Goal: Task Accomplishment & Management: Manage account settings

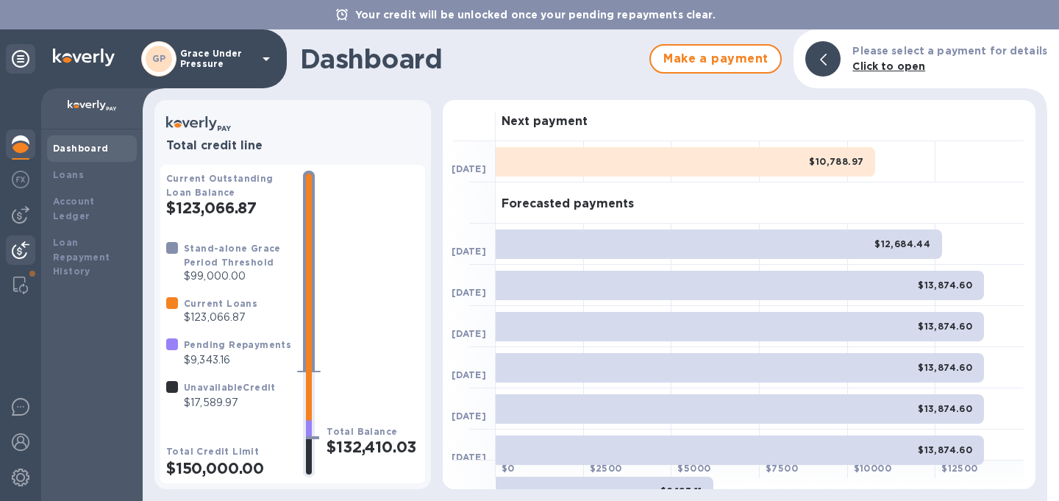
click at [23, 257] on img at bounding box center [21, 250] width 18 height 18
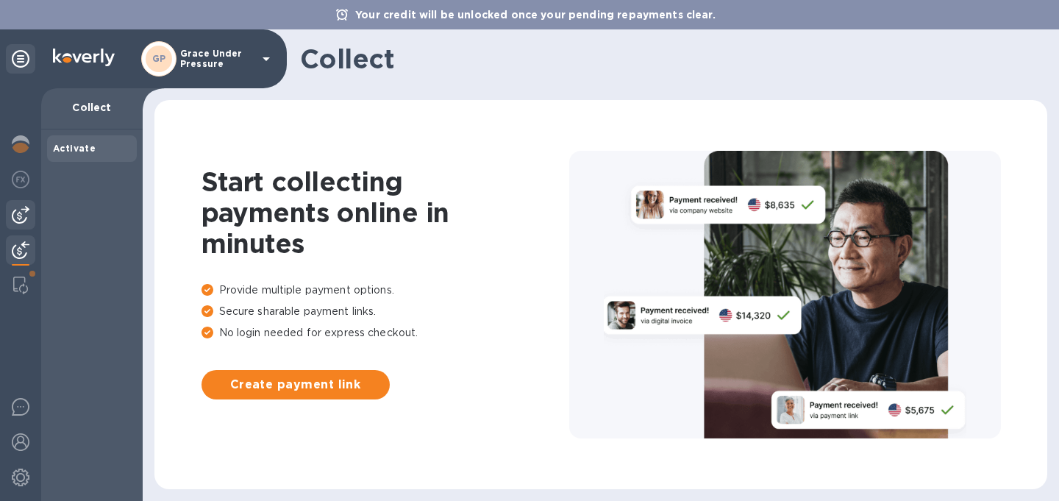
click at [15, 222] on img at bounding box center [21, 215] width 18 height 18
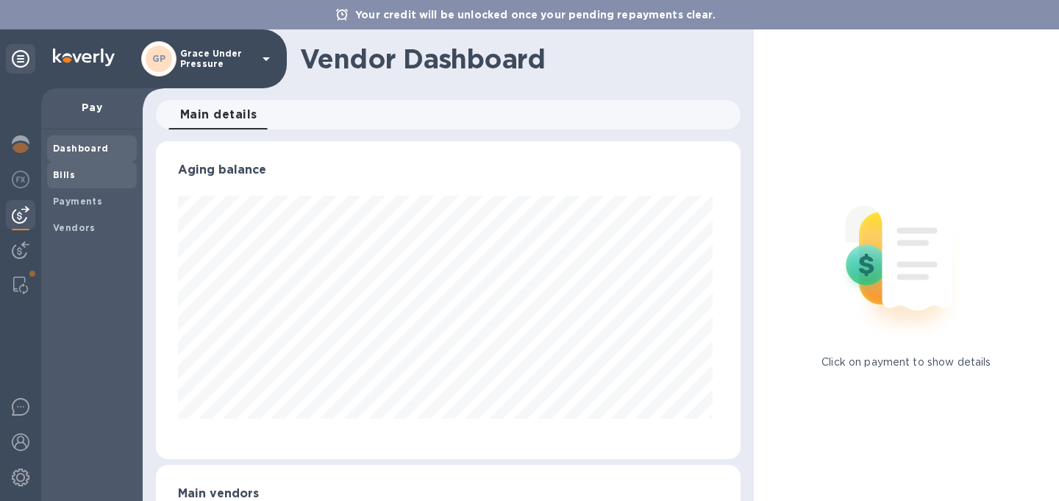
scroll to position [318, 579]
click at [69, 176] on b "Bills" at bounding box center [64, 174] width 22 height 11
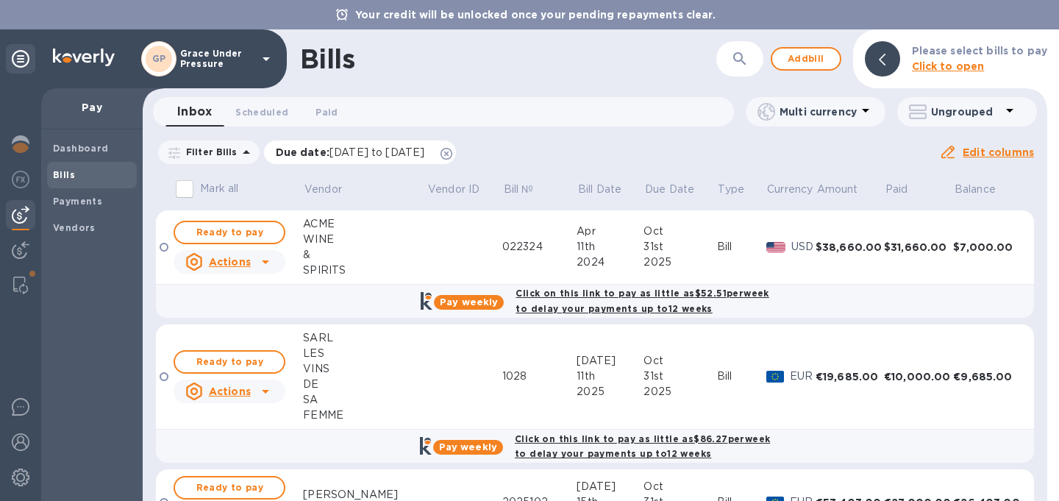
click at [452, 159] on icon at bounding box center [447, 154] width 12 height 12
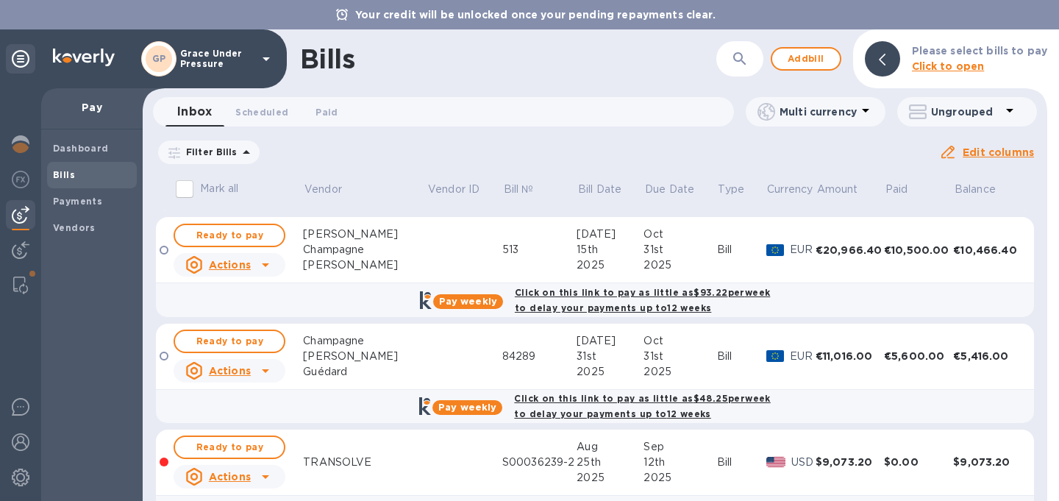
scroll to position [610, 0]
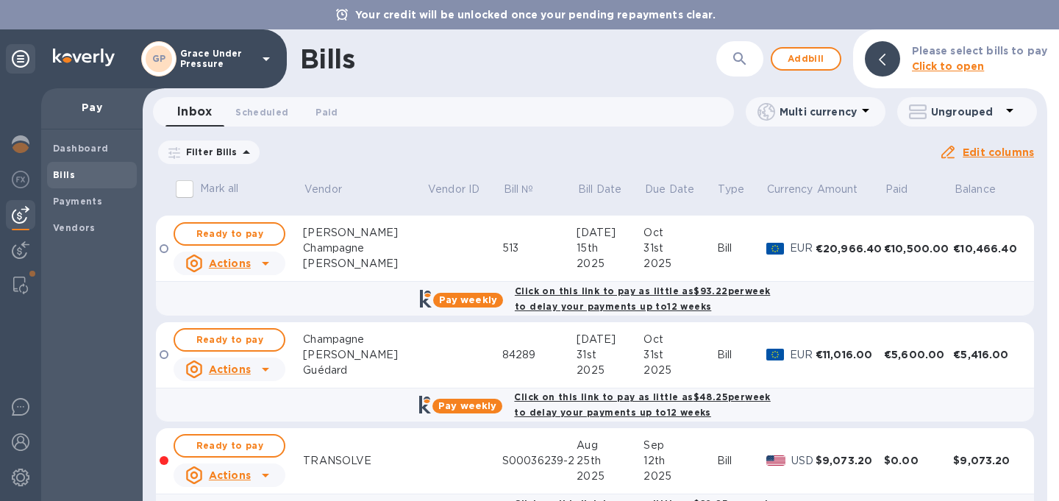
click at [427, 271] on td at bounding box center [465, 249] width 76 height 66
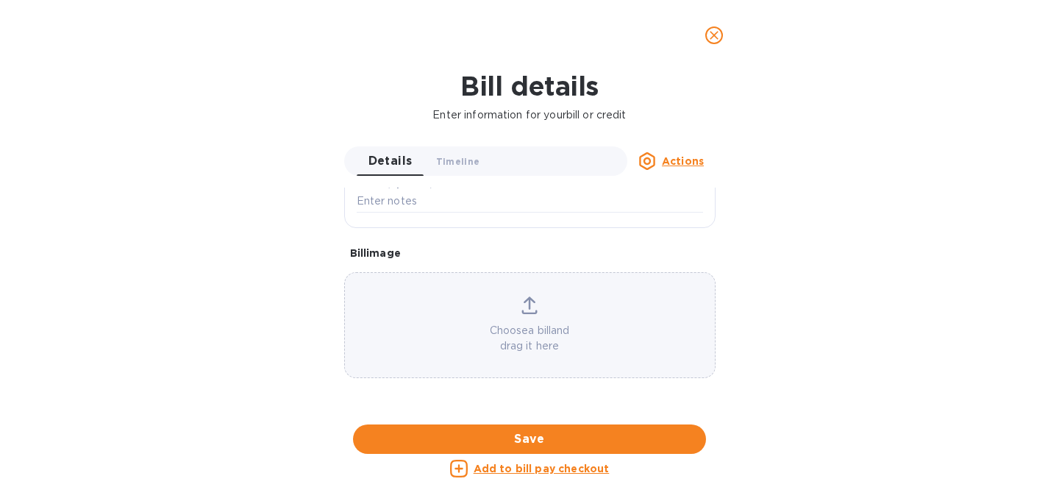
scroll to position [571, 0]
click at [454, 413] on div at bounding box center [529, 424] width 371 height 23
